Goal: Use online tool/utility: Use online tool/utility

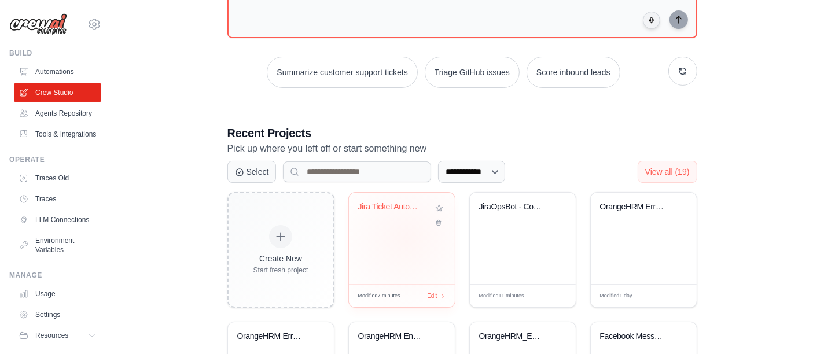
click at [408, 234] on div "Jira Ticket Automation" at bounding box center [402, 238] width 106 height 91
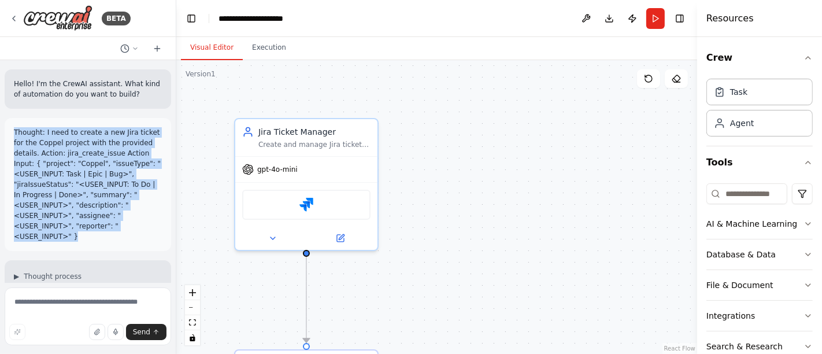
drag, startPoint x: 74, startPoint y: 234, endPoint x: 14, endPoint y: 136, distance: 115.0
click at [14, 136] on p "Thought: I need to create a new Jira ticket for the Coppel project with the pro…" at bounding box center [88, 184] width 148 height 115
copy p "Thought: I need to create a new Jira ticket for the Coppel project with the pro…"
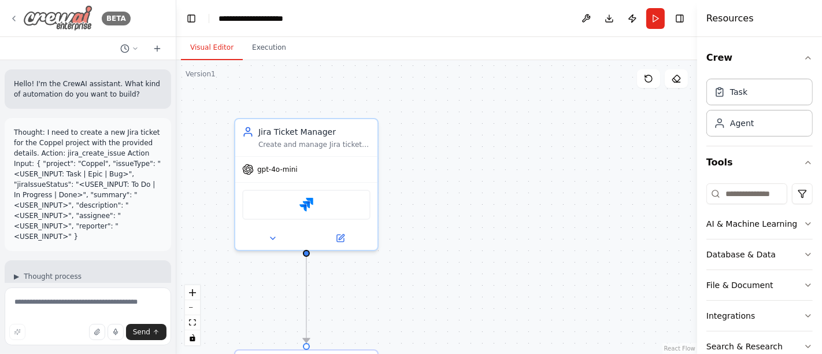
click at [16, 19] on icon at bounding box center [13, 18] width 9 height 9
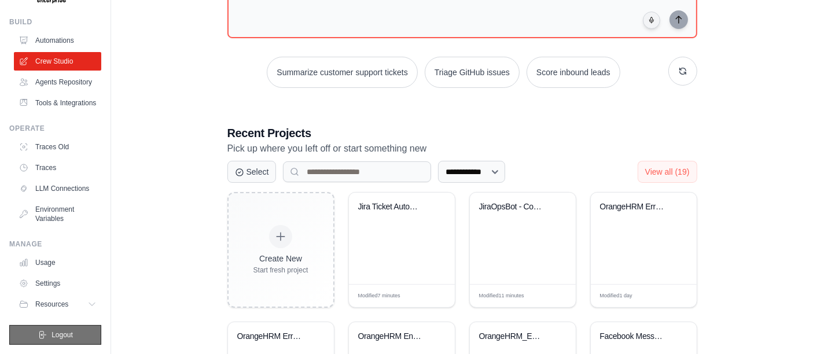
click at [58, 328] on button "Logout" at bounding box center [55, 335] width 92 height 20
click at [51, 336] on span "Logout" at bounding box center [61, 334] width 21 height 9
